Goal: Task Accomplishment & Management: Use online tool/utility

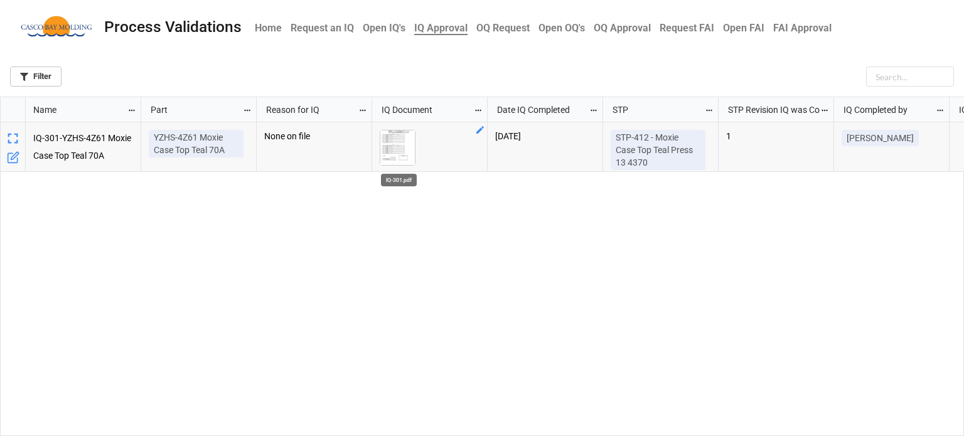
scroll to position [332, 957]
click at [399, 143] on img "grid" at bounding box center [397, 148] width 35 height 35
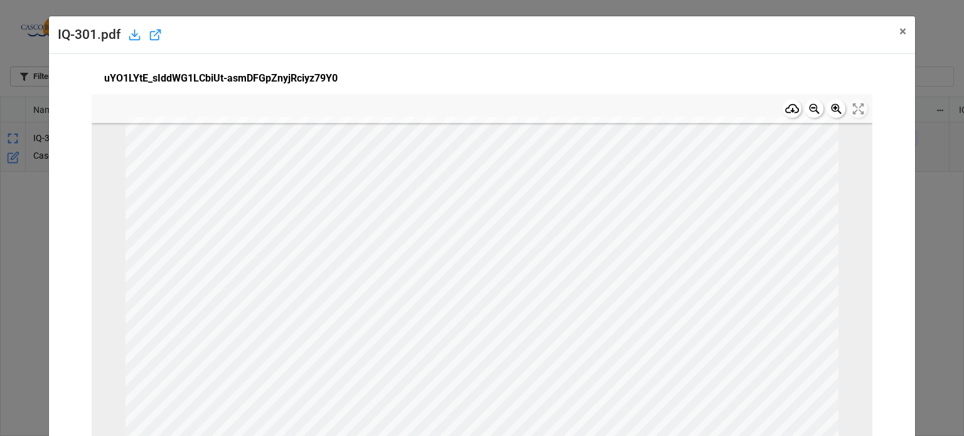
scroll to position [0, 0]
click at [901, 30] on span "×" at bounding box center [903, 31] width 7 height 15
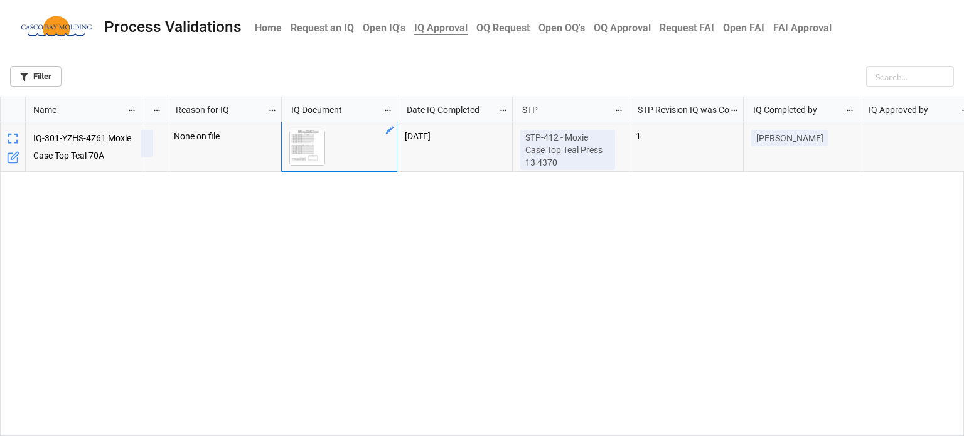
scroll to position [332, 957]
click at [302, 148] on img "grid" at bounding box center [307, 148] width 35 height 35
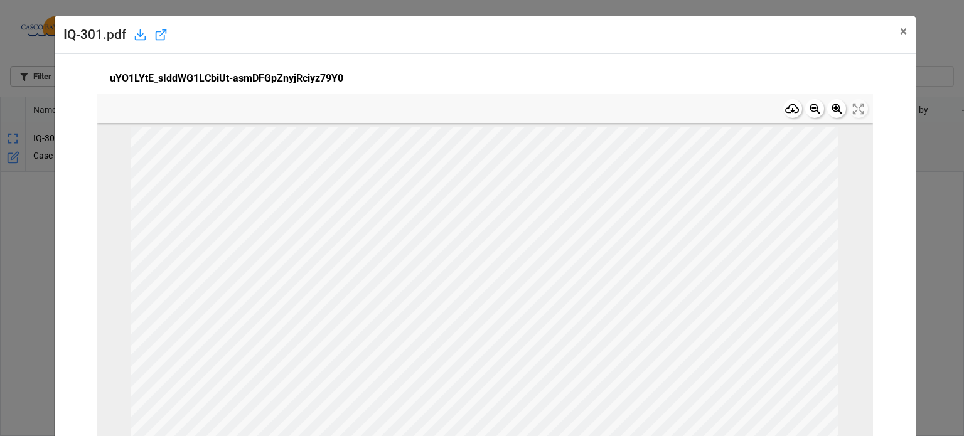
scroll to position [0, 0]
click at [900, 28] on span "×" at bounding box center [903, 31] width 7 height 15
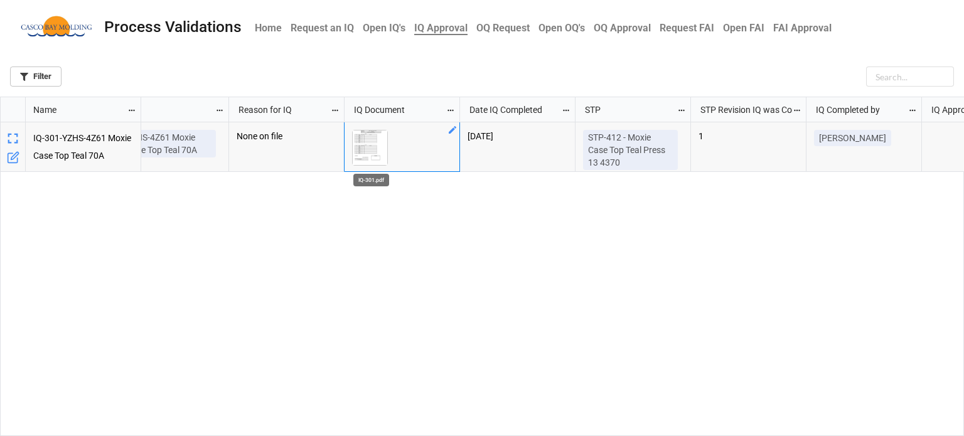
click at [370, 145] on img "grid" at bounding box center [370, 148] width 35 height 35
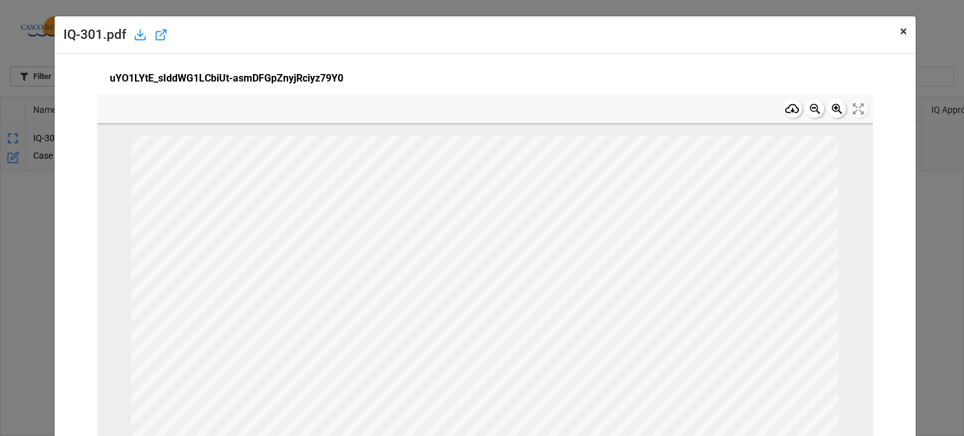
click at [900, 34] on span "×" at bounding box center [903, 31] width 7 height 15
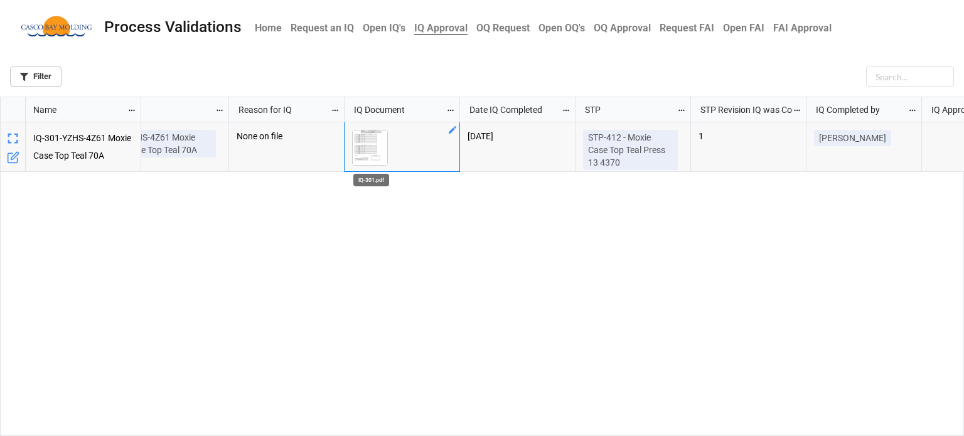
click at [367, 144] on img "grid" at bounding box center [370, 148] width 35 height 35
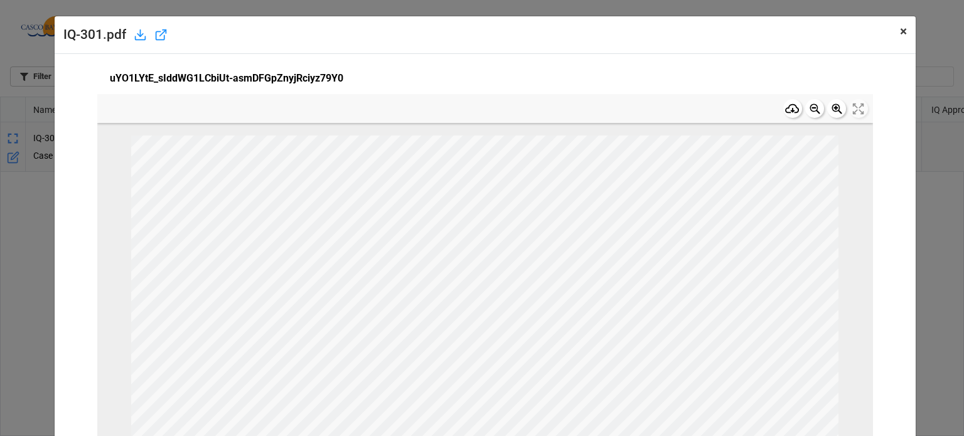
click at [900, 33] on span "×" at bounding box center [903, 31] width 7 height 15
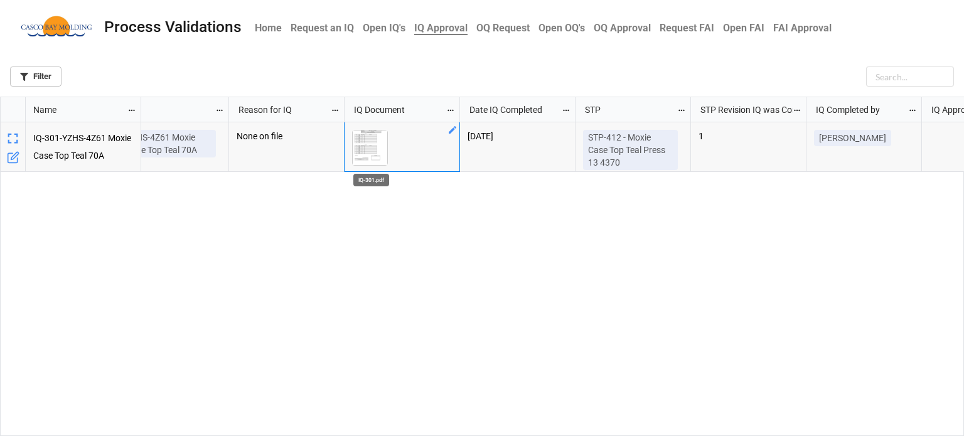
scroll to position [332, 957]
click at [361, 150] on img "grid" at bounding box center [370, 148] width 35 height 35
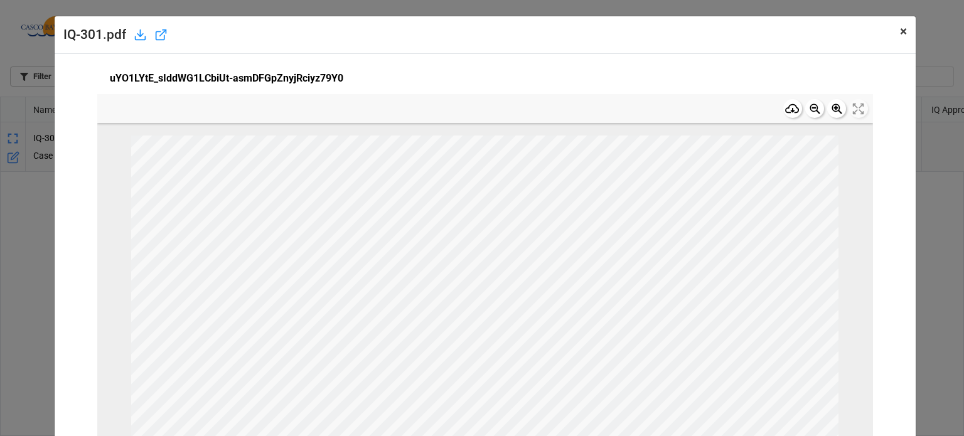
click at [900, 25] on span "×" at bounding box center [903, 31] width 7 height 15
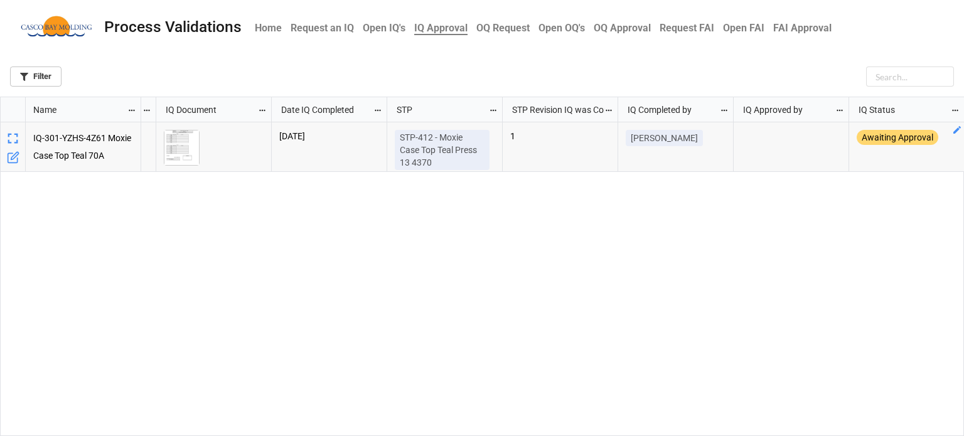
click at [849, 132] on div "Awaiting Approval" at bounding box center [907, 147] width 116 height 50
click at [841, 131] on icon "grid" at bounding box center [842, 130] width 8 height 8
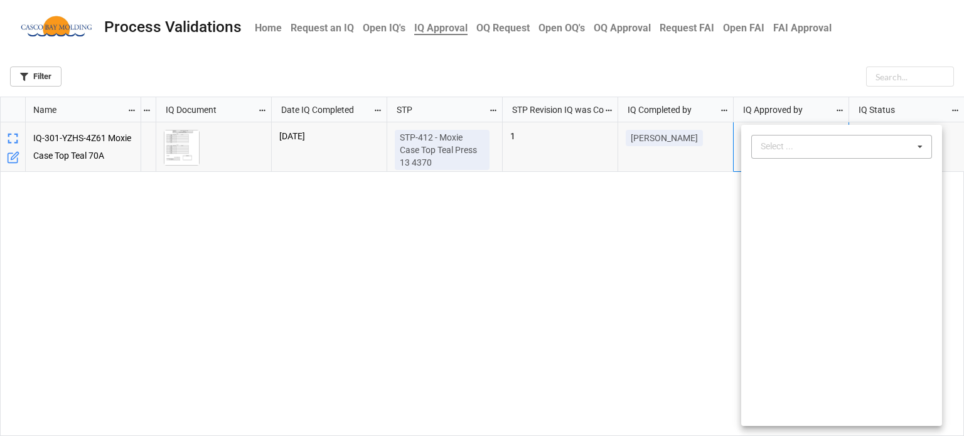
click at [799, 151] on div "Select ..." at bounding box center [785, 146] width 54 height 14
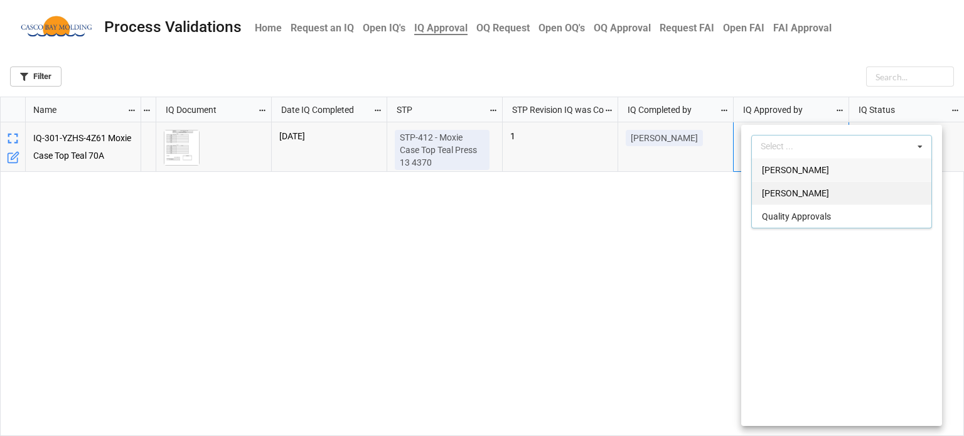
click at [782, 193] on span "[PERSON_NAME]" at bounding box center [795, 193] width 67 height 10
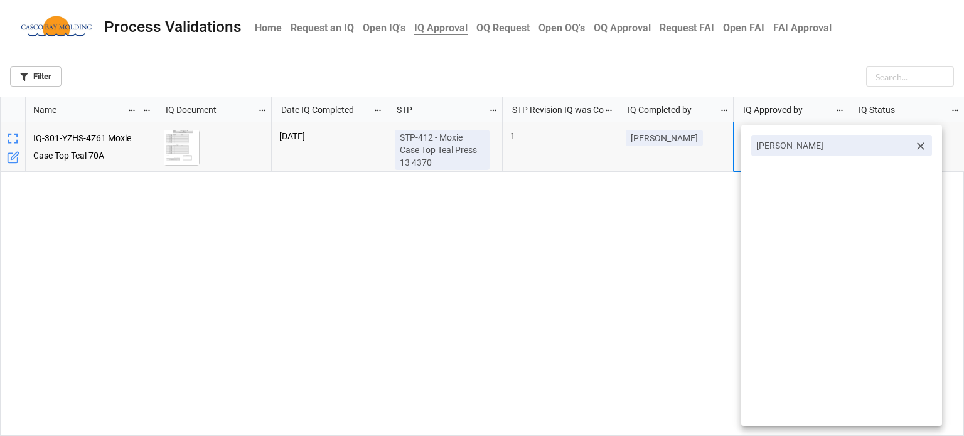
click at [632, 224] on div at bounding box center [482, 218] width 964 height 436
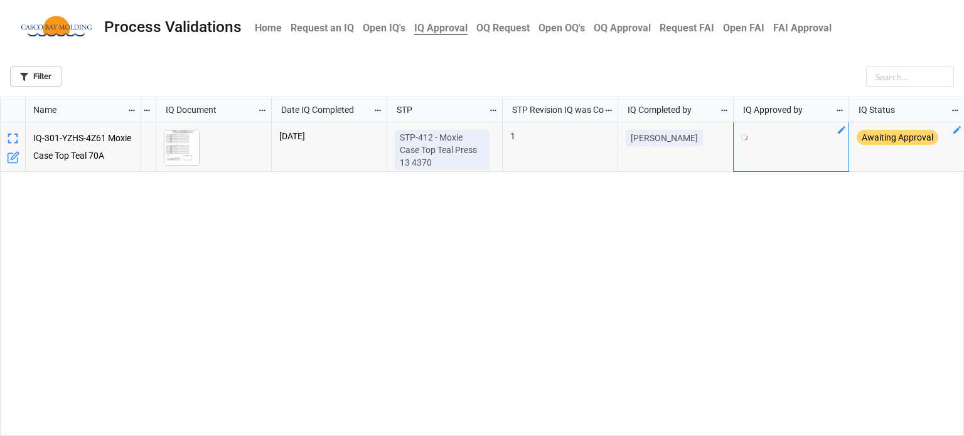
click at [951, 120] on div "IQ Status" at bounding box center [907, 109] width 116 height 25
click at [959, 131] on icon "grid" at bounding box center [958, 130] width 8 height 8
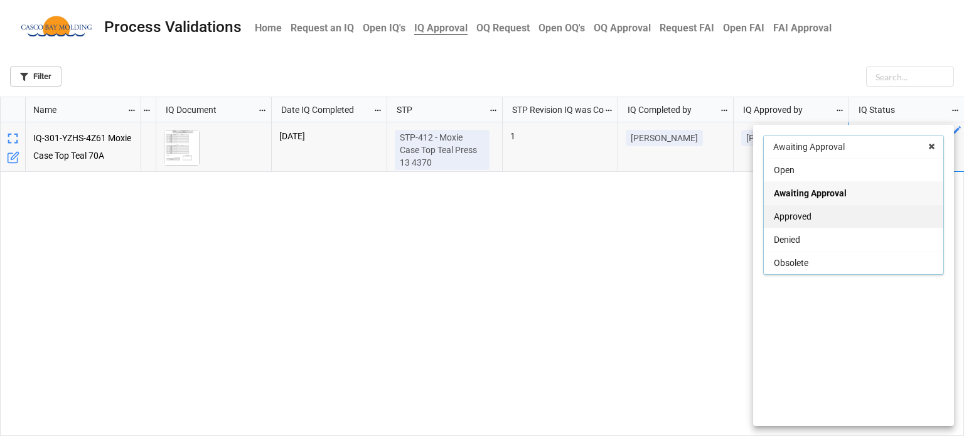
click at [800, 220] on span "Approved" at bounding box center [793, 217] width 38 height 10
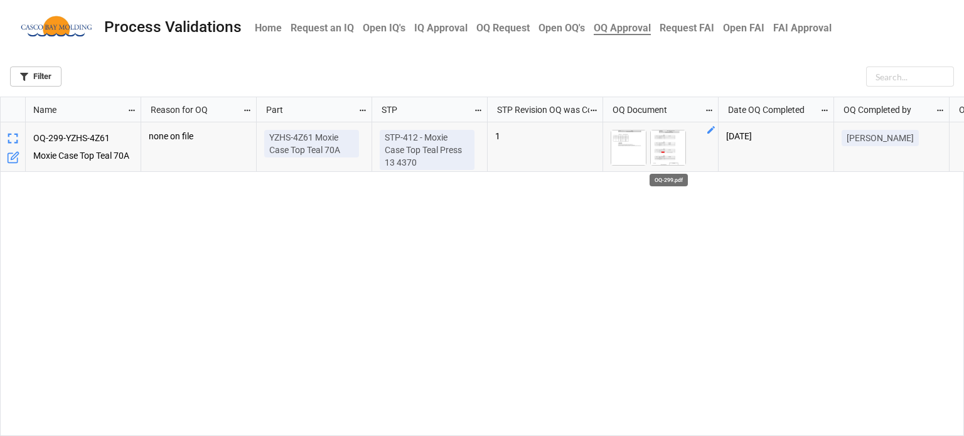
scroll to position [332, 957]
click at [632, 152] on img "grid" at bounding box center [628, 148] width 35 height 35
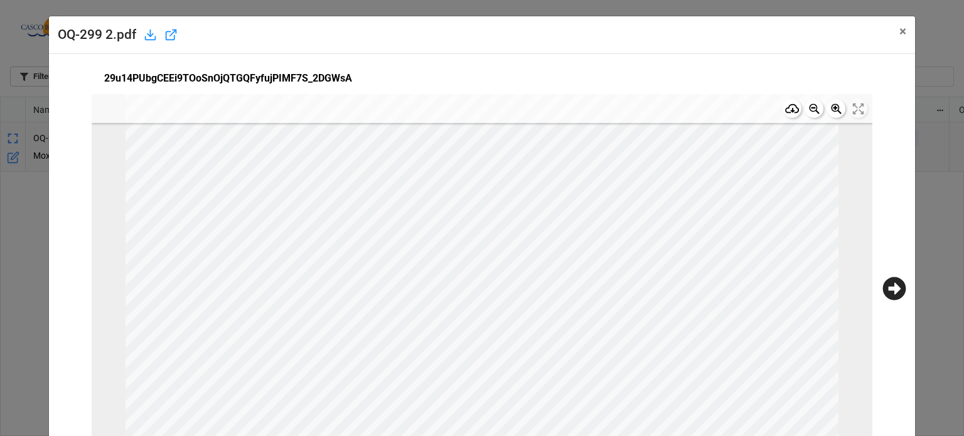
scroll to position [251, 0]
click at [884, 287] on icon at bounding box center [895, 289] width 24 height 24
click at [900, 35] on span "×" at bounding box center [903, 31] width 7 height 15
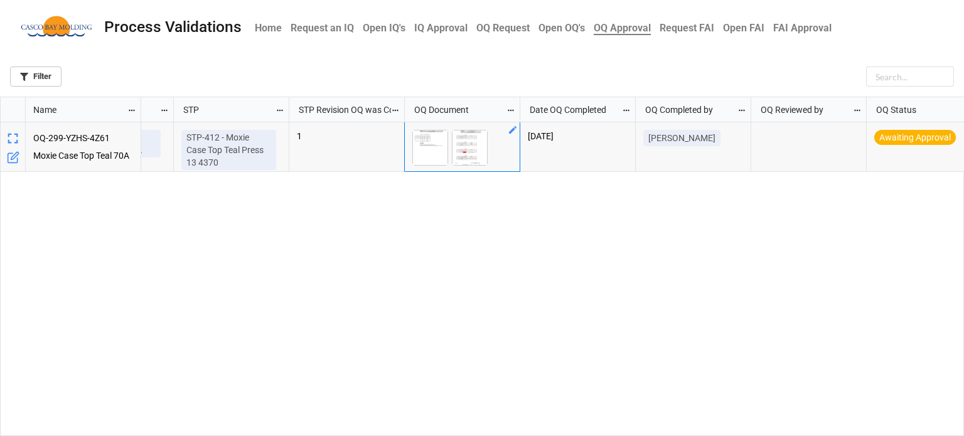
scroll to position [0, 216]
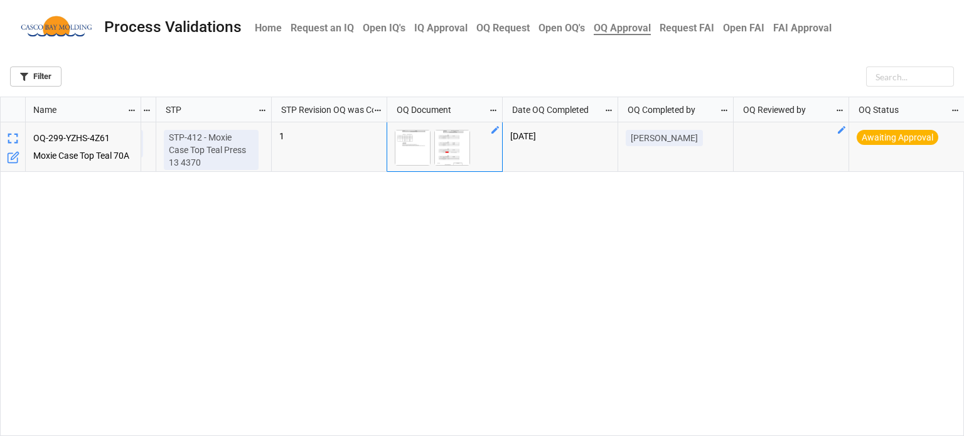
click at [809, 148] on div "grid" at bounding box center [792, 147] width 116 height 50
click at [832, 130] on div "grid" at bounding box center [792, 147] width 116 height 50
click at [839, 130] on icon "grid" at bounding box center [842, 130] width 10 height 10
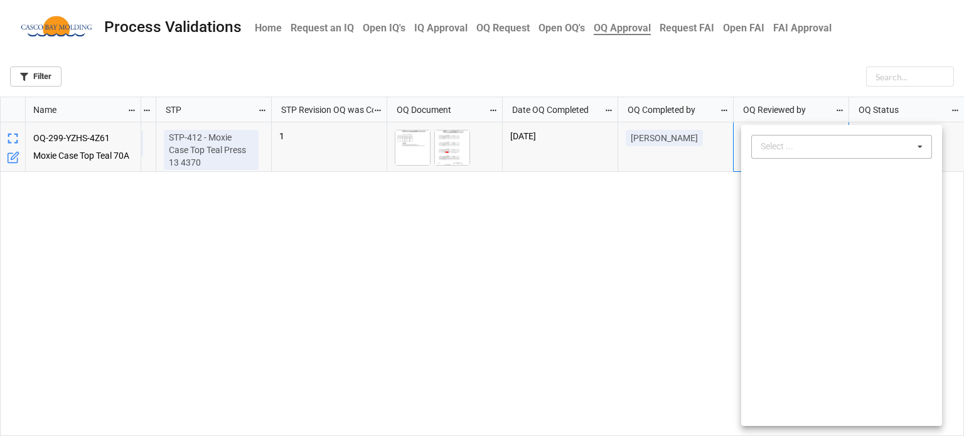
click at [792, 145] on div "Select ..." at bounding box center [785, 146] width 54 height 14
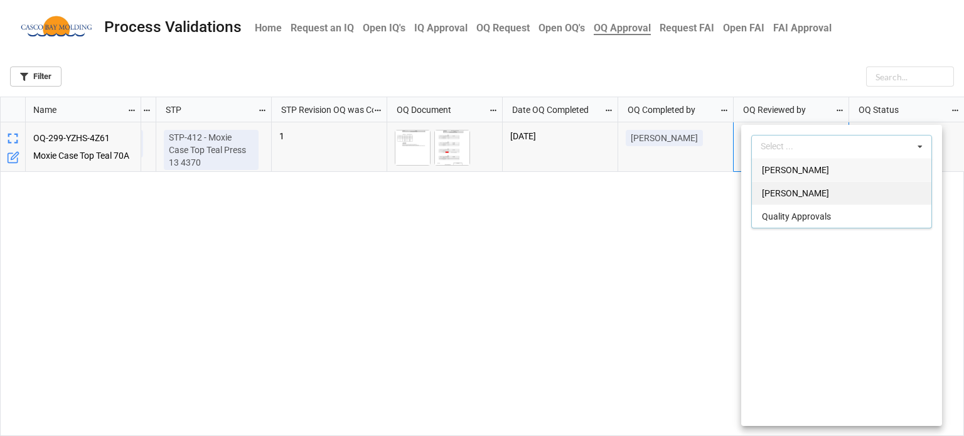
click at [790, 203] on div "Andrew O'Neill Courtney Grant Quality Approvals" at bounding box center [841, 193] width 181 height 70
click at [790, 198] on span "[PERSON_NAME]" at bounding box center [795, 193] width 67 height 10
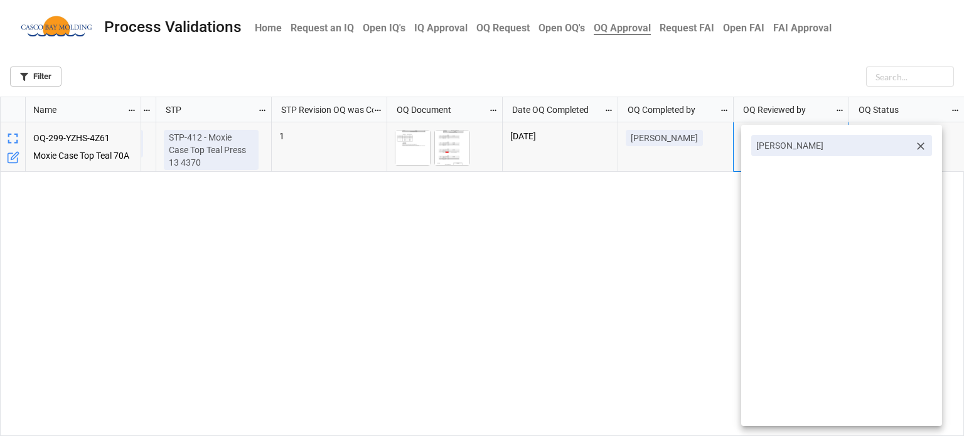
click at [681, 217] on div at bounding box center [482, 218] width 964 height 436
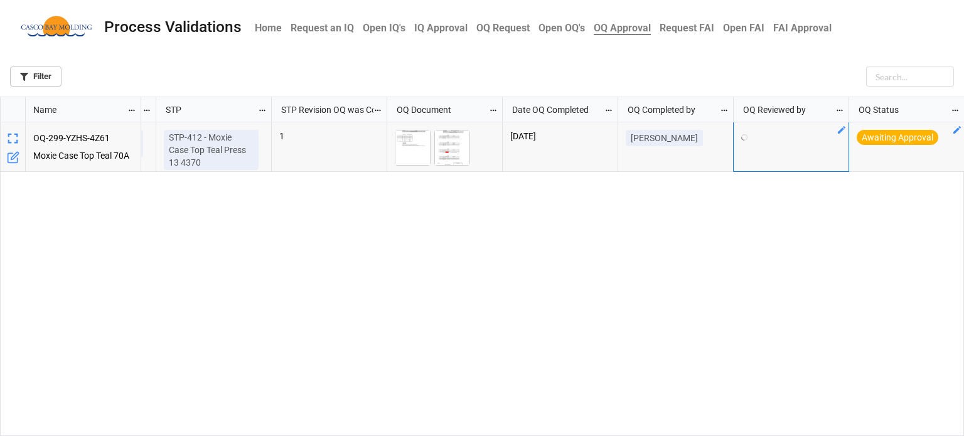
click at [957, 132] on icon "grid" at bounding box center [957, 130] width 10 height 10
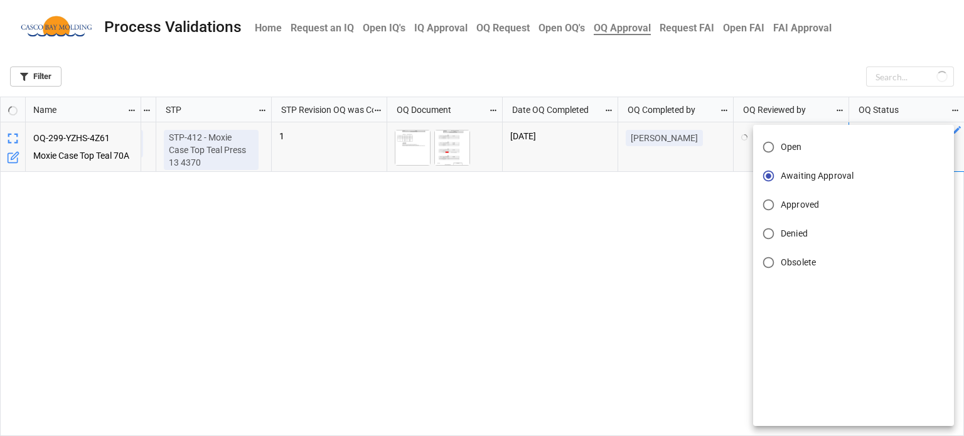
click at [800, 205] on span "Approved" at bounding box center [800, 204] width 38 height 13
click at [781, 205] on input "Approved" at bounding box center [769, 205] width 24 height 24
